Goal: Feedback & Contribution: Contribute content

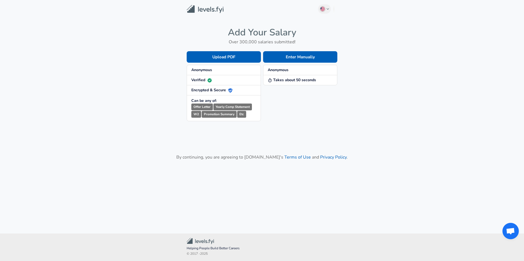
click at [299, 57] on button "Enter Manually" at bounding box center [300, 56] width 74 height 11
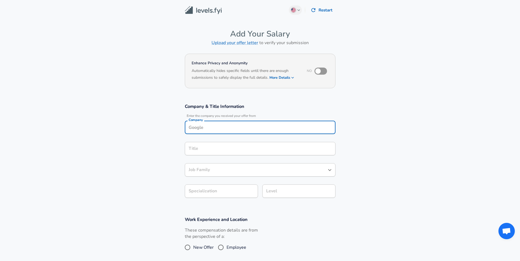
click at [219, 123] on input "Company" at bounding box center [260, 127] width 146 height 8
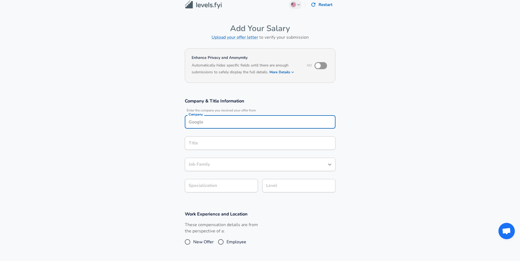
click at [219, 123] on input "Company" at bounding box center [260, 122] width 146 height 8
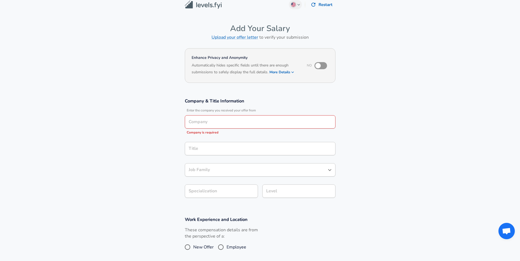
click at [234, 249] on span "Employee" at bounding box center [236, 247] width 20 height 7
click at [226, 249] on input "Employee" at bounding box center [220, 247] width 11 height 9
radio input "true"
click at [213, 122] on input "Company" at bounding box center [260, 122] width 146 height 8
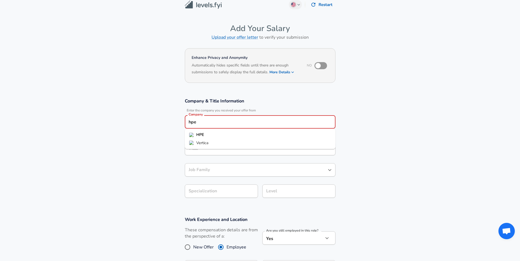
click at [205, 135] on li "HPE" at bounding box center [260, 135] width 151 height 8
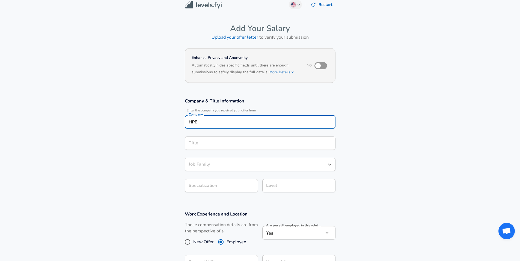
click at [208, 148] on div "Title" at bounding box center [260, 143] width 151 height 13
type input "HPE"
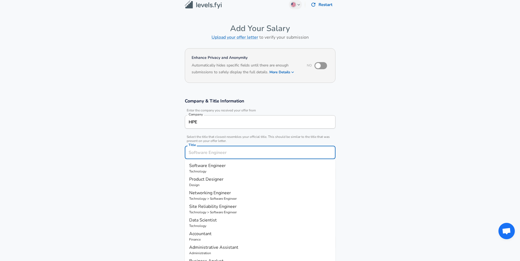
scroll to position [16, 0]
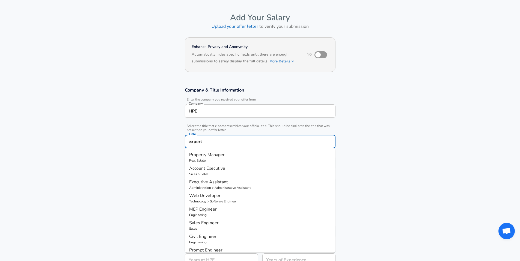
click at [197, 141] on input "expert" at bounding box center [260, 142] width 146 height 8
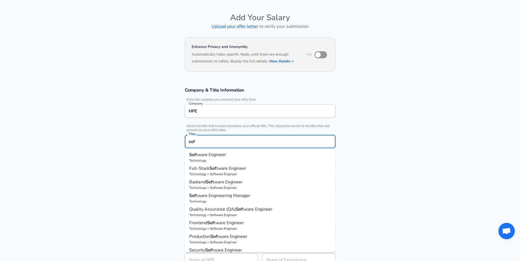
click at [222, 160] on p "Technology" at bounding box center [260, 160] width 142 height 5
type input "Software Engineer"
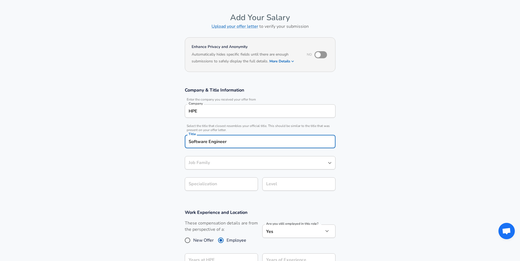
type input "Software Engineer"
click at [214, 163] on input "Software Engineer" at bounding box center [256, 163] width 138 height 8
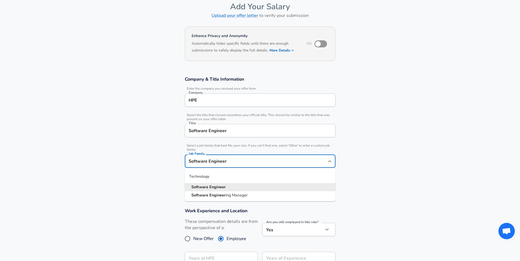
click at [224, 188] on strong "Engineer" at bounding box center [217, 186] width 16 height 5
click at [211, 187] on body "English ([GEOGRAPHIC_DATA]) Change Restart Add Your Salary Upload your offer le…" at bounding box center [260, 103] width 520 height 261
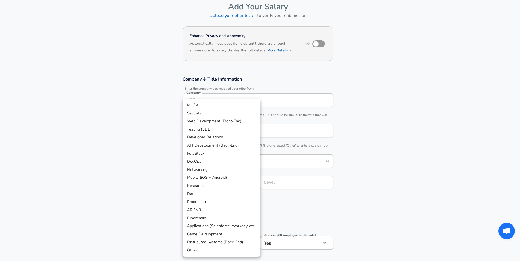
scroll to position [44, 0]
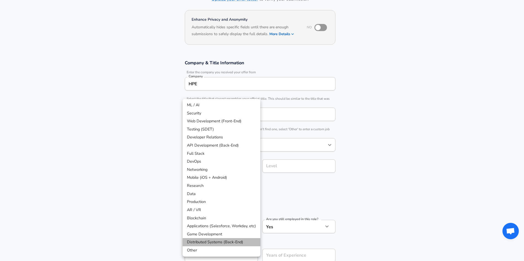
click at [234, 242] on li "Distributed Systems (Back-End)" at bounding box center [222, 242] width 78 height 8
type input "Distributed Systems (Back-End)"
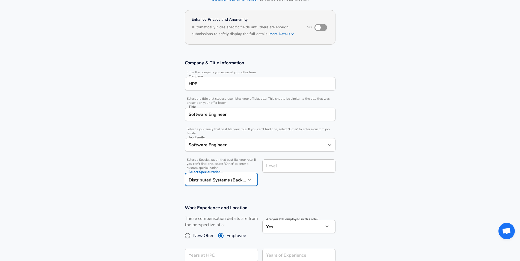
click at [313, 184] on div "Level Level" at bounding box center [296, 172] width 77 height 35
click at [291, 170] on div "Level" at bounding box center [298, 166] width 73 height 13
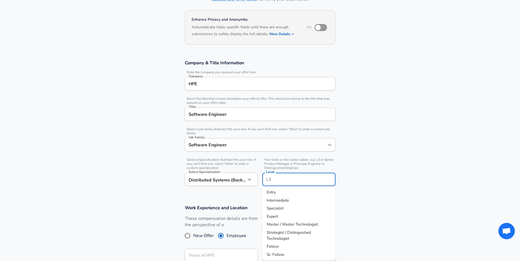
scroll to position [55, 0]
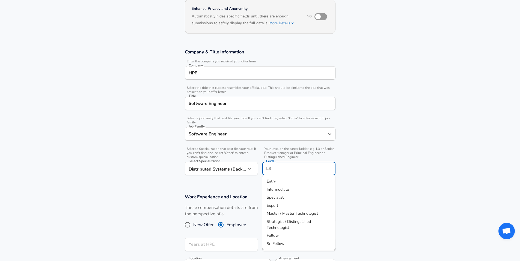
click at [272, 205] on span "Expert" at bounding box center [272, 205] width 11 height 5
type input "Expert"
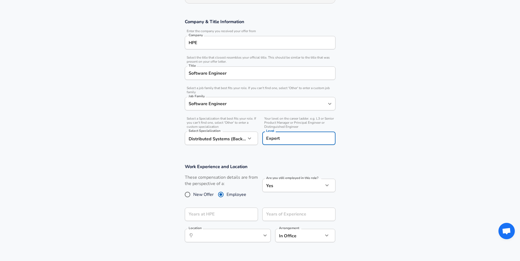
scroll to position [96, 0]
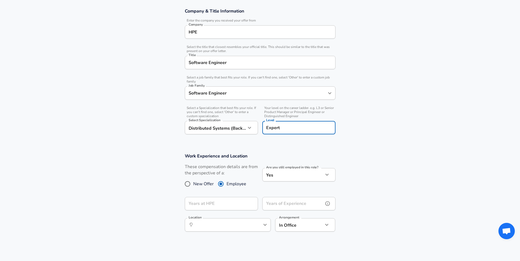
click at [276, 207] on input "Years of Experience" at bounding box center [292, 203] width 61 height 13
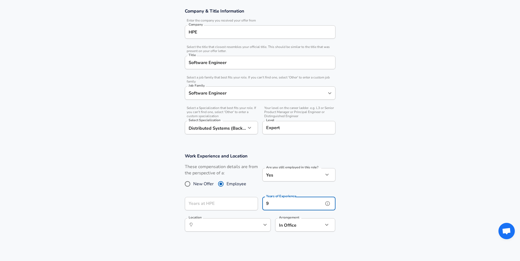
type input "9"
click at [216, 202] on input "Years at HPE" at bounding box center [215, 203] width 61 height 13
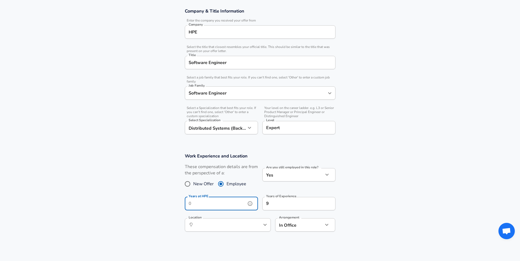
type input "6"
click at [216, 224] on div "Years in Level at HPE Years in Level at [GEOGRAPHIC_DATA]" at bounding box center [260, 226] width 151 height 15
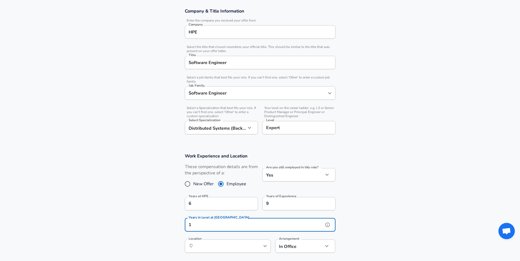
type input "1"
click at [139, 215] on section "Work Experience and Location These compensation details are from the perspectiv…" at bounding box center [260, 206] width 520 height 118
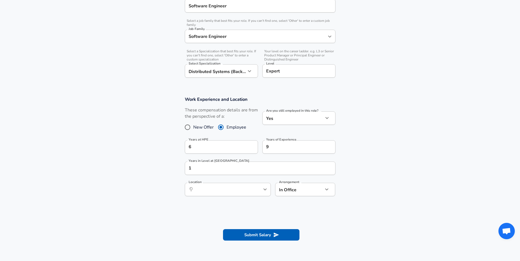
scroll to position [154, 0]
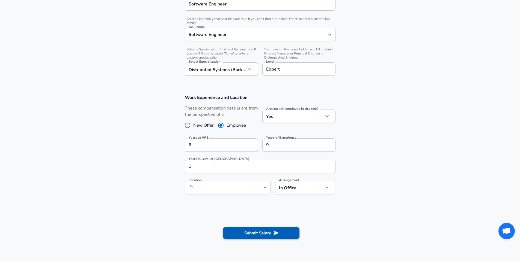
click at [265, 236] on button "Submit Salary" at bounding box center [261, 233] width 76 height 11
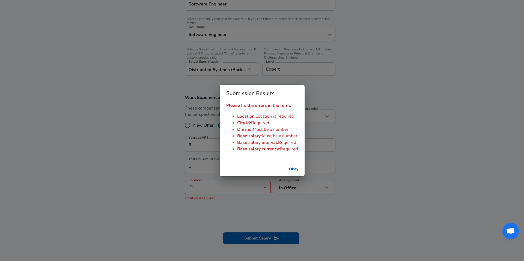
click at [228, 212] on div "Submission Results Please fix the errors in the form: Location : Location is re…" at bounding box center [262, 130] width 524 height 261
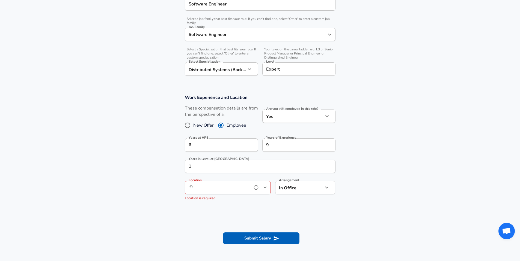
click at [214, 185] on input "Location" at bounding box center [222, 188] width 56 height 8
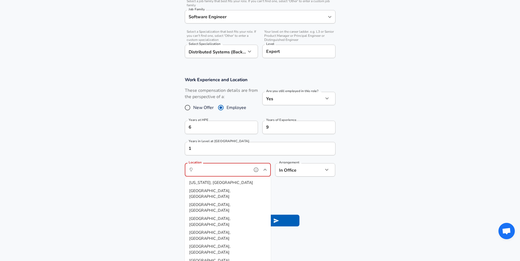
scroll to position [204, 0]
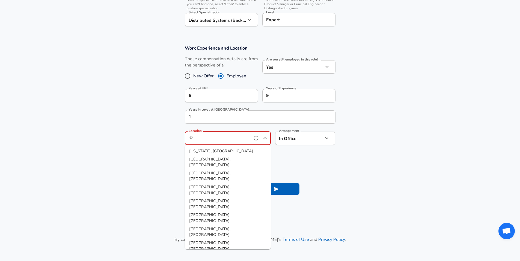
type input "[GEOGRAPHIC_DATA], [GEOGRAPHIC_DATA]"
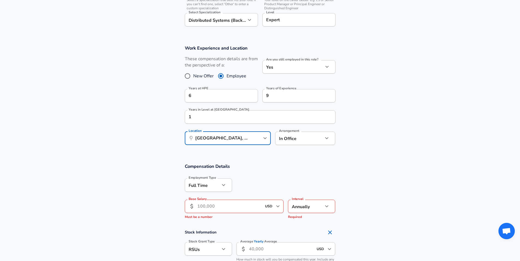
click at [226, 210] on input "Base Salary" at bounding box center [229, 206] width 65 height 13
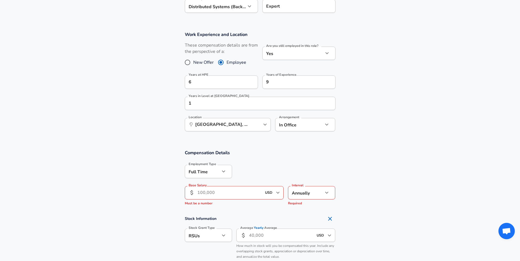
scroll to position [224, 0]
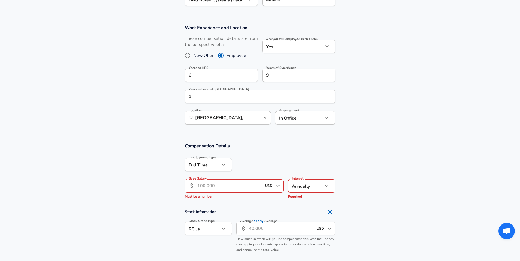
click at [230, 189] on input "Base Salary" at bounding box center [229, 186] width 65 height 13
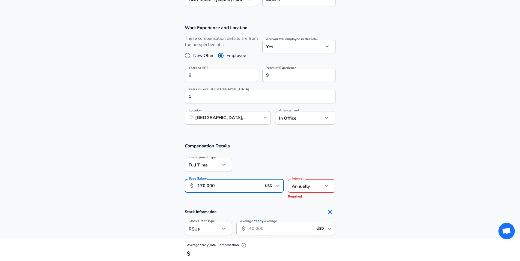
click at [203, 185] on input "170,000" at bounding box center [229, 186] width 65 height 13
type input "180,000"
click at [407, 163] on section "Compensation Details Employment Type [DEMOGRAPHIC_DATA] full_time Employment Ty…" at bounding box center [260, 172] width 520 height 59
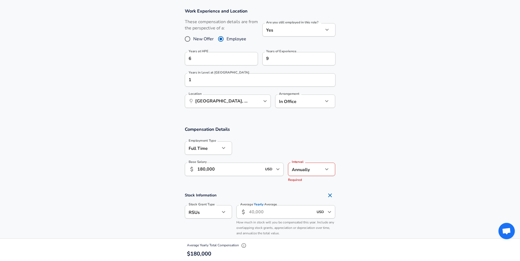
scroll to position [245, 0]
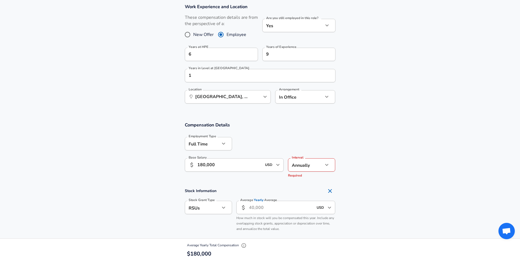
click at [259, 210] on input "Average Yearly Average" at bounding box center [281, 207] width 65 height 13
type input "7,000"
click at [398, 201] on section "Stock Information Stock Grant Type RSUs stock Stock Grant Type Average Yearly A…" at bounding box center [260, 210] width 520 height 49
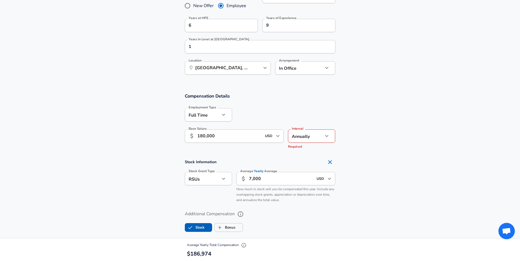
scroll to position [288, 0]
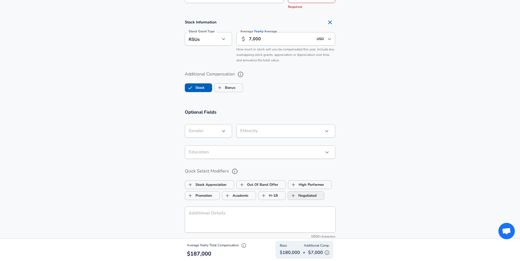
drag, startPoint x: 342, startPoint y: 202, endPoint x: 324, endPoint y: 195, distance: 19.0
drag, startPoint x: 221, startPoint y: 90, endPoint x: 229, endPoint y: 92, distance: 7.8
click at [229, 92] on label "Bonus" at bounding box center [224, 89] width 21 height 10
checkbox input "true"
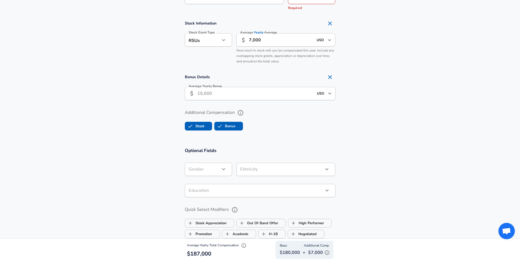
click at [219, 93] on input "Average Yearly Bonus" at bounding box center [255, 93] width 116 height 13
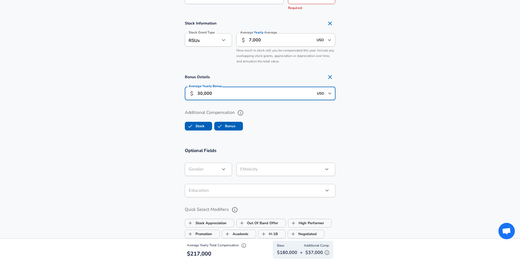
drag, startPoint x: 219, startPoint y: 93, endPoint x: 391, endPoint y: 124, distance: 175.5
type input "30,000"
click at [391, 124] on section "Additional Compensation Stock Bonus" at bounding box center [260, 118] width 520 height 29
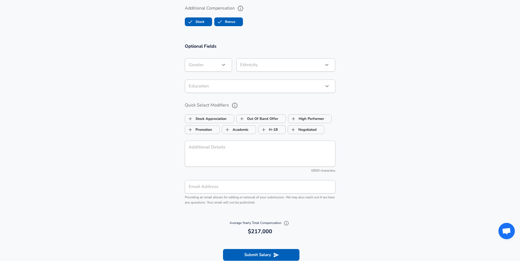
scroll to position [540, 0]
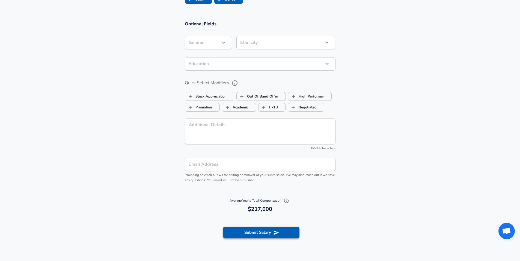
drag, startPoint x: 391, startPoint y: 124, endPoint x: 262, endPoint y: 235, distance: 170.3
click at [262, 235] on button "Submit Salary" at bounding box center [261, 232] width 76 height 11
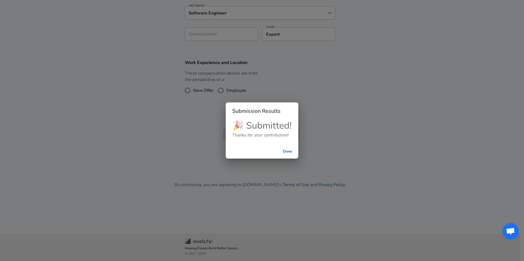
scroll to position [155, 0]
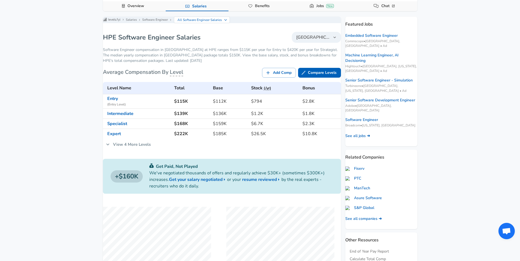
drag, startPoint x: 153, startPoint y: 160, endPoint x: 159, endPoint y: 160, distance: 5.5
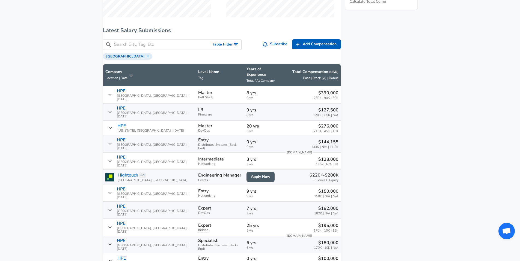
scroll to position [315, 0]
click at [228, 48] on button "Table Filter" at bounding box center [225, 45] width 31 height 10
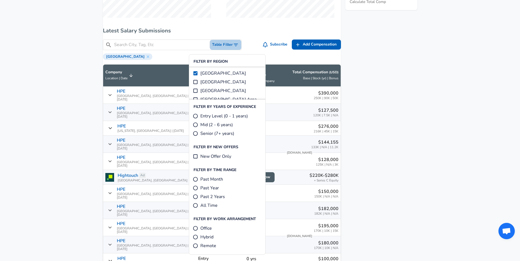
click at [223, 50] on button "Table Filter" at bounding box center [225, 45] width 31 height 10
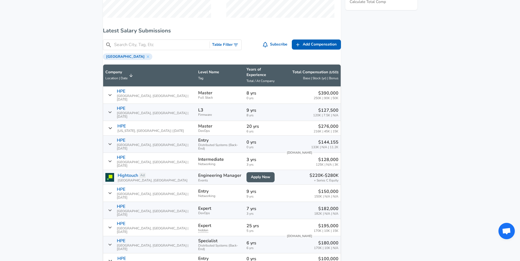
click at [136, 48] on input "Search City, Tag, Etc" at bounding box center [161, 44] width 94 height 7
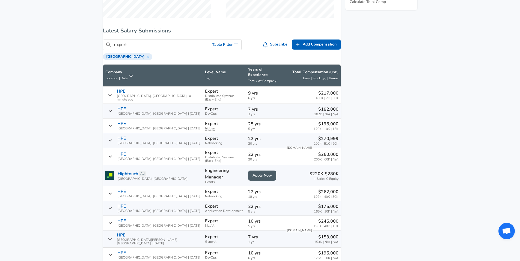
type input "expert"
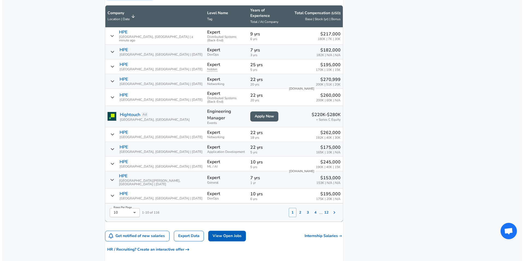
scroll to position [374, 0]
drag, startPoint x: 424, startPoint y: 127, endPoint x: 139, endPoint y: 198, distance: 293.9
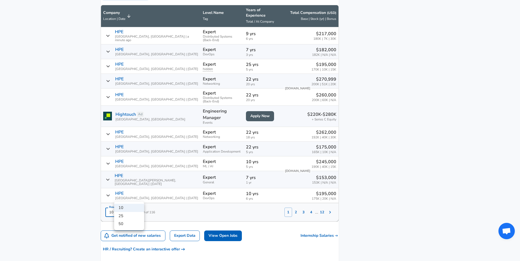
click at [139, 198] on div at bounding box center [260, 130] width 520 height 261
click at [139, 196] on div at bounding box center [262, 130] width 524 height 261
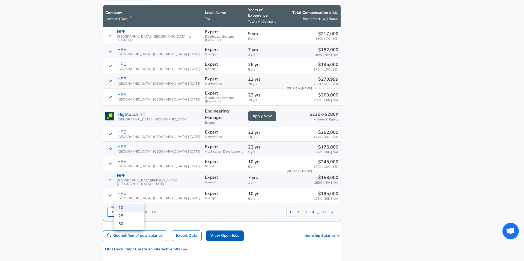
click at [123, 197] on div at bounding box center [262, 130] width 524 height 261
click at [123, 197] on div at bounding box center [260, 130] width 520 height 261
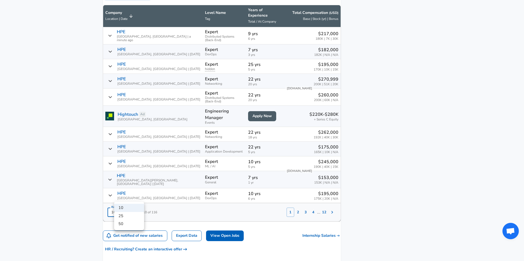
click at [121, 214] on li "25" at bounding box center [129, 216] width 30 height 8
type input "25"
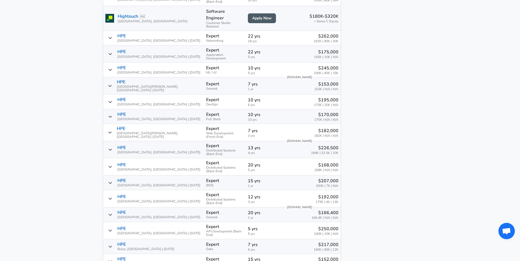
scroll to position [473, 0]
drag, startPoint x: 182, startPoint y: 178, endPoint x: 291, endPoint y: 171, distance: 108.8
click at [321, 195] on p "$192,000" at bounding box center [326, 198] width 23 height 7
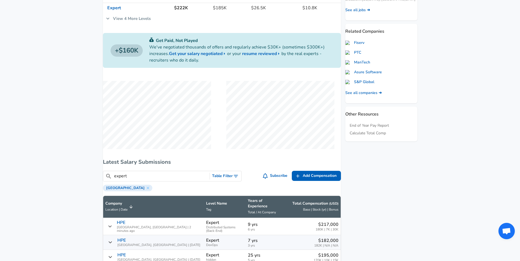
scroll to position [0, 0]
